Goal: Use online tool/utility: Use online tool/utility

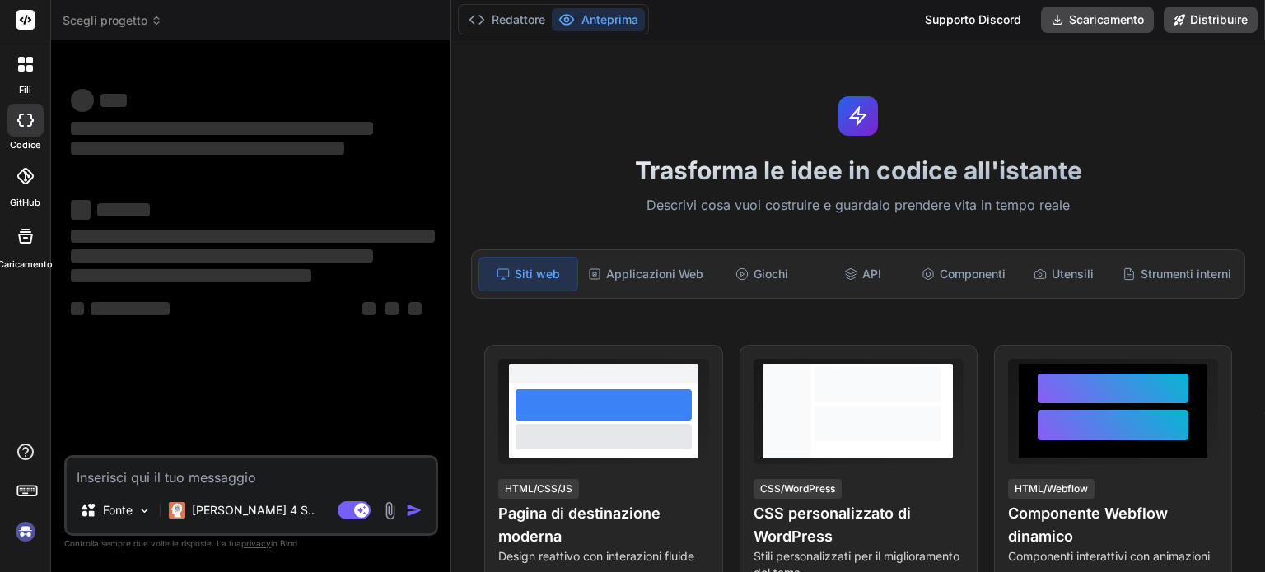
type textarea "x"
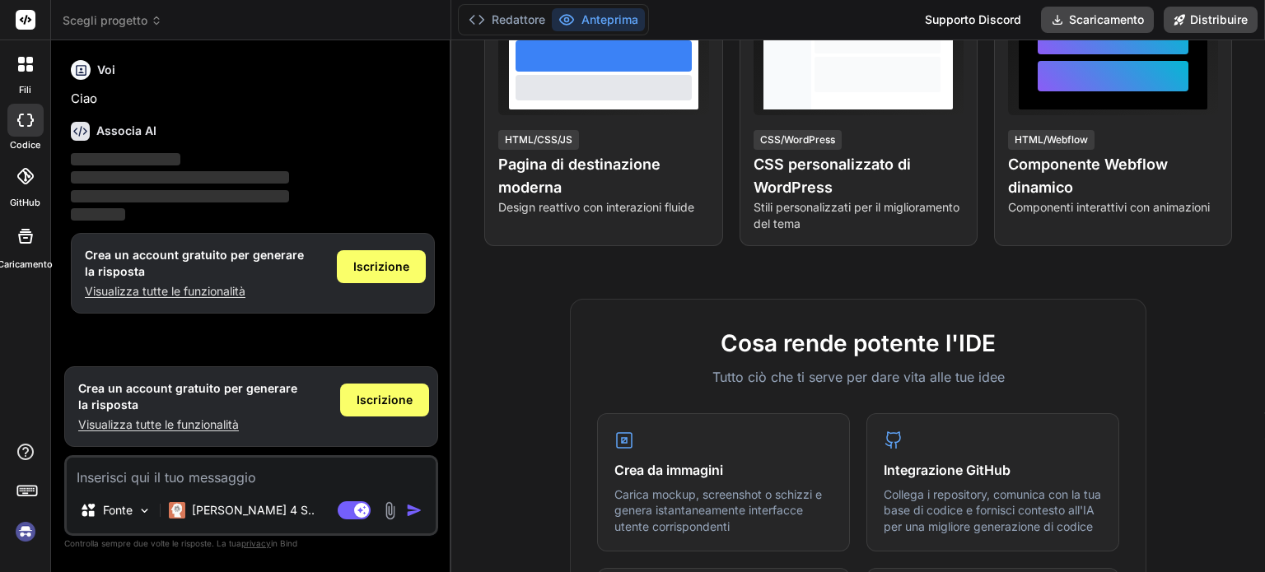
scroll to position [562, 0]
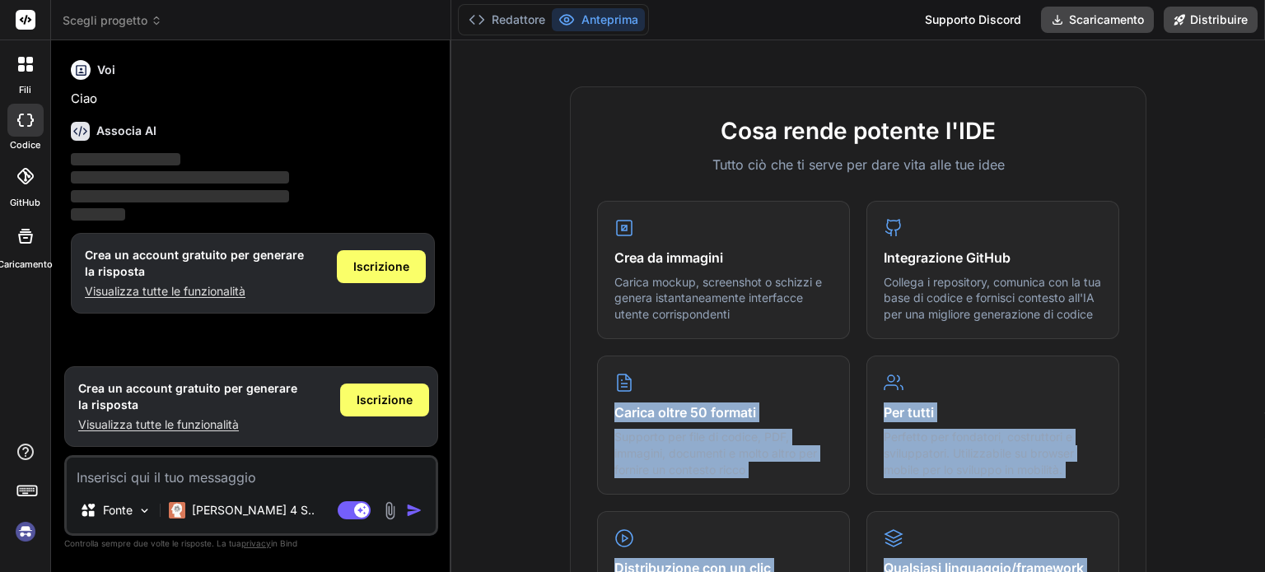
drag, startPoint x: 1264, startPoint y: 298, endPoint x: 1262, endPoint y: 339, distance: 40.4
click at [1262, 339] on div "Trasforma le idee in codice all'istante Descrivi cosa vuoi costruire e guardalo…" at bounding box center [858, 306] width 814 height 532
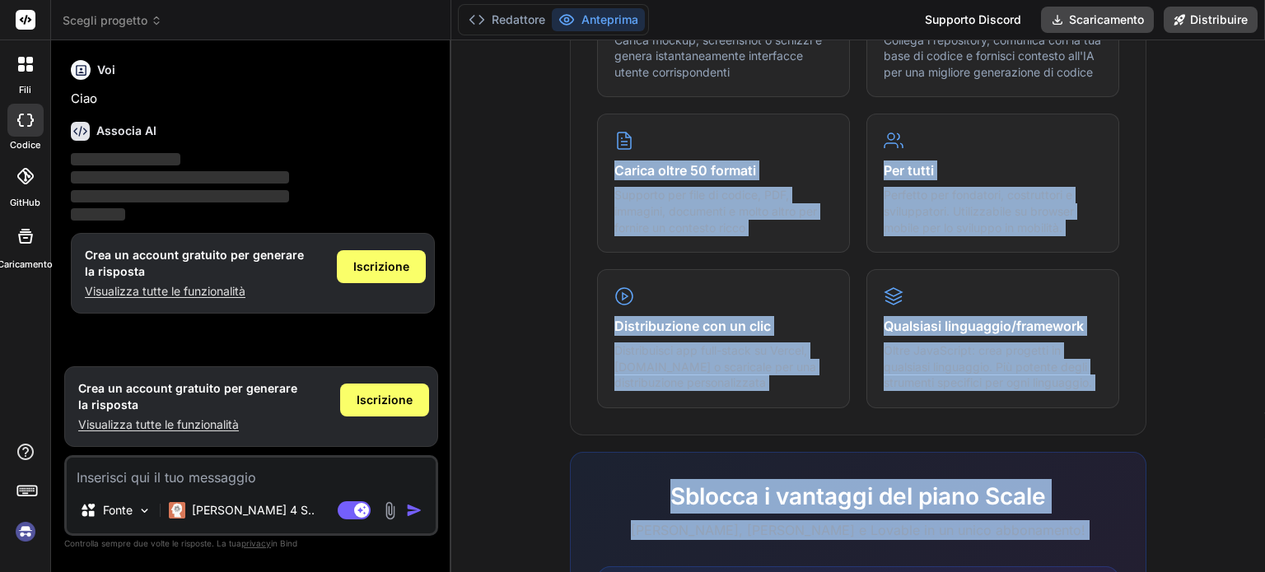
click at [1198, 398] on div "[PERSON_NAME] rende potente l'IDE Tutto ciò che ti serve per dare vita alle tue…" at bounding box center [858, 329] width 794 height 970
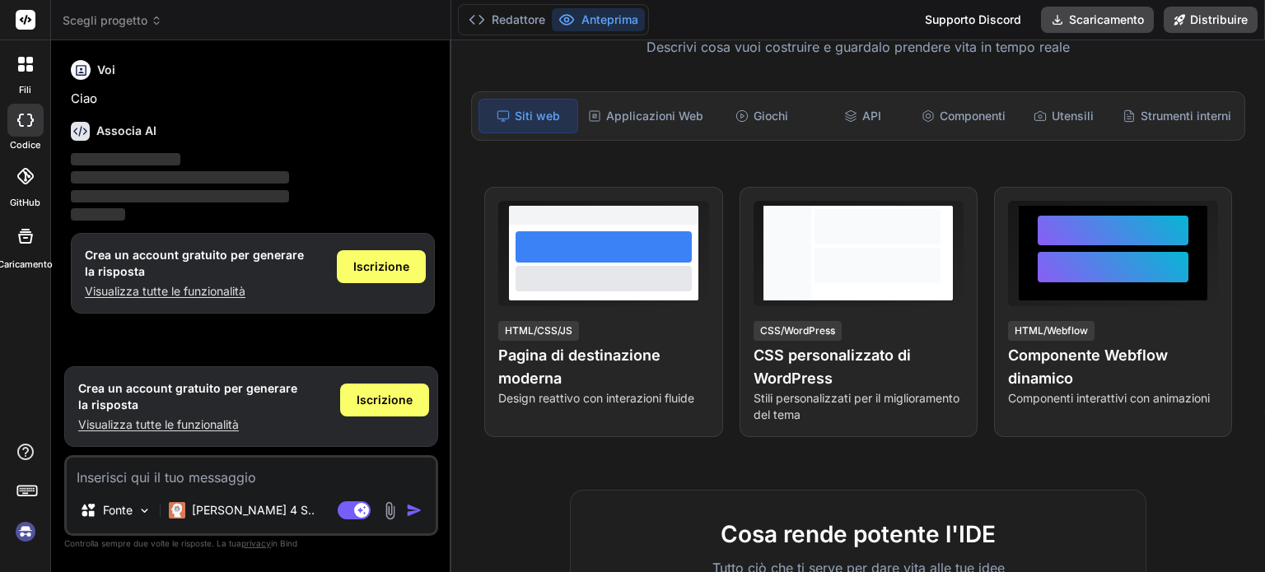
scroll to position [156, 0]
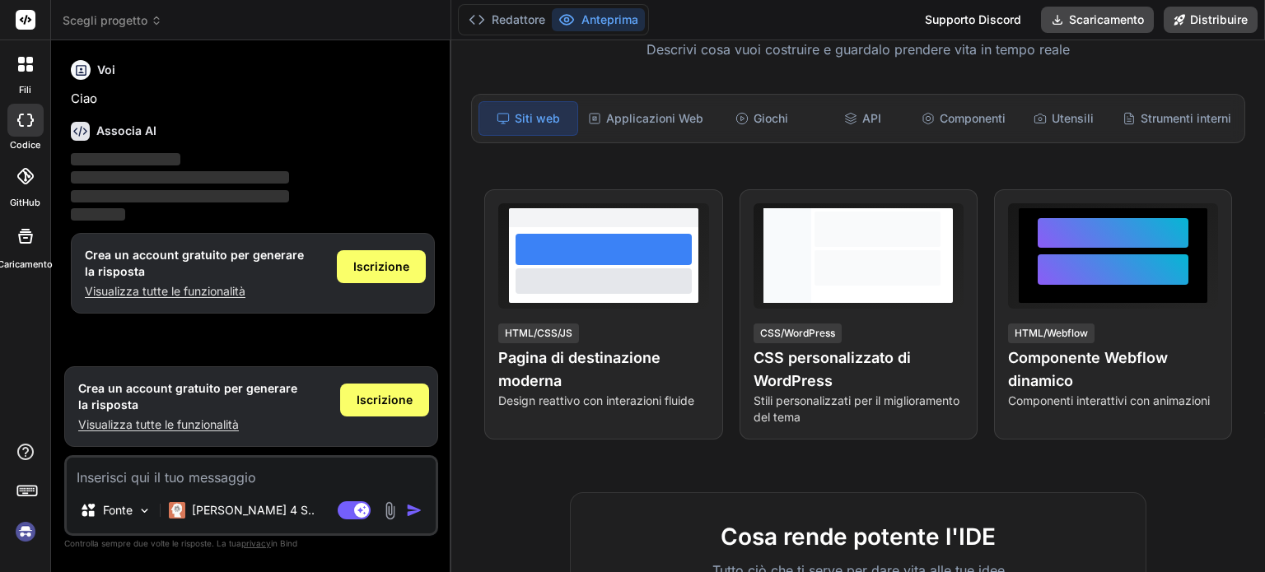
click at [129, 155] on span "‌" at bounding box center [126, 159] width 110 height 12
click at [129, 88] on div "Voi Ciao" at bounding box center [253, 81] width 364 height 55
click at [124, 96] on p "Ciao" at bounding box center [253, 99] width 364 height 19
click at [72, 104] on font "Ciao" at bounding box center [84, 99] width 26 height 16
click at [101, 169] on p "‌" at bounding box center [253, 178] width 364 height 19
